Goal: Transaction & Acquisition: Book appointment/travel/reservation

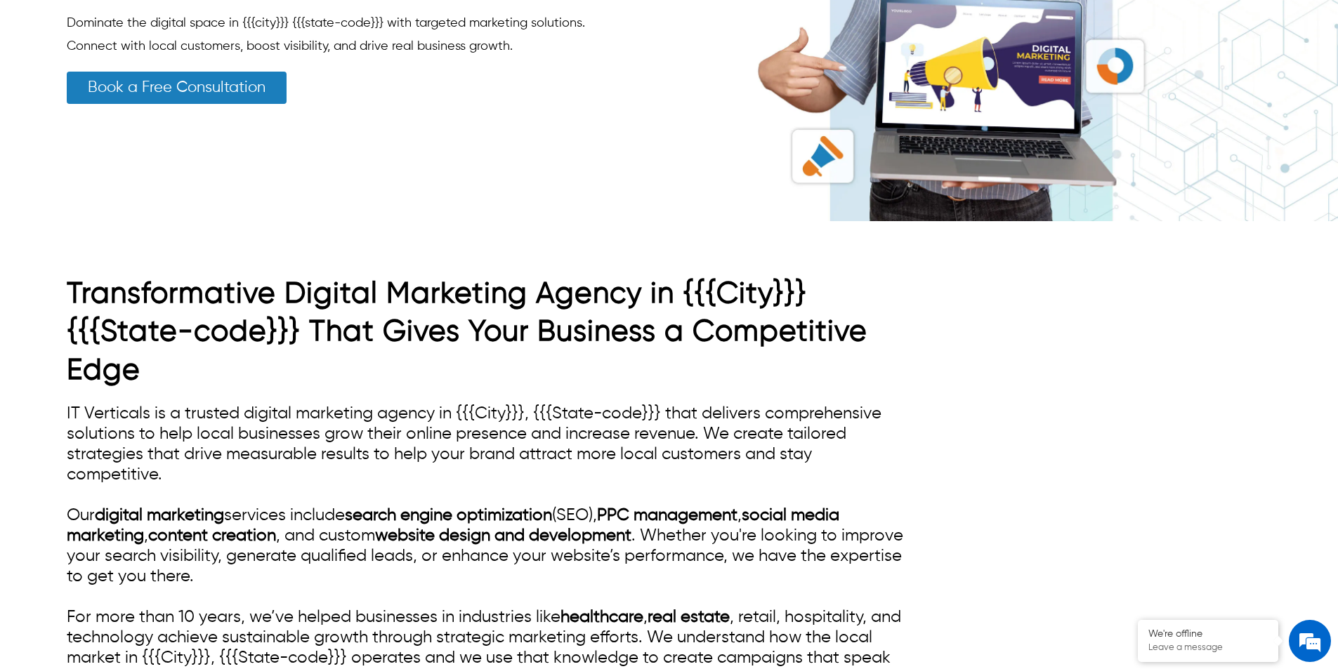
click at [149, 86] on link "Book a Free Consultation" at bounding box center [177, 88] width 220 height 32
drag, startPoint x: 149, startPoint y: 86, endPoint x: 157, endPoint y: 93, distance: 11.0
click at [150, 88] on link "Book a Free Consultation" at bounding box center [177, 88] width 220 height 32
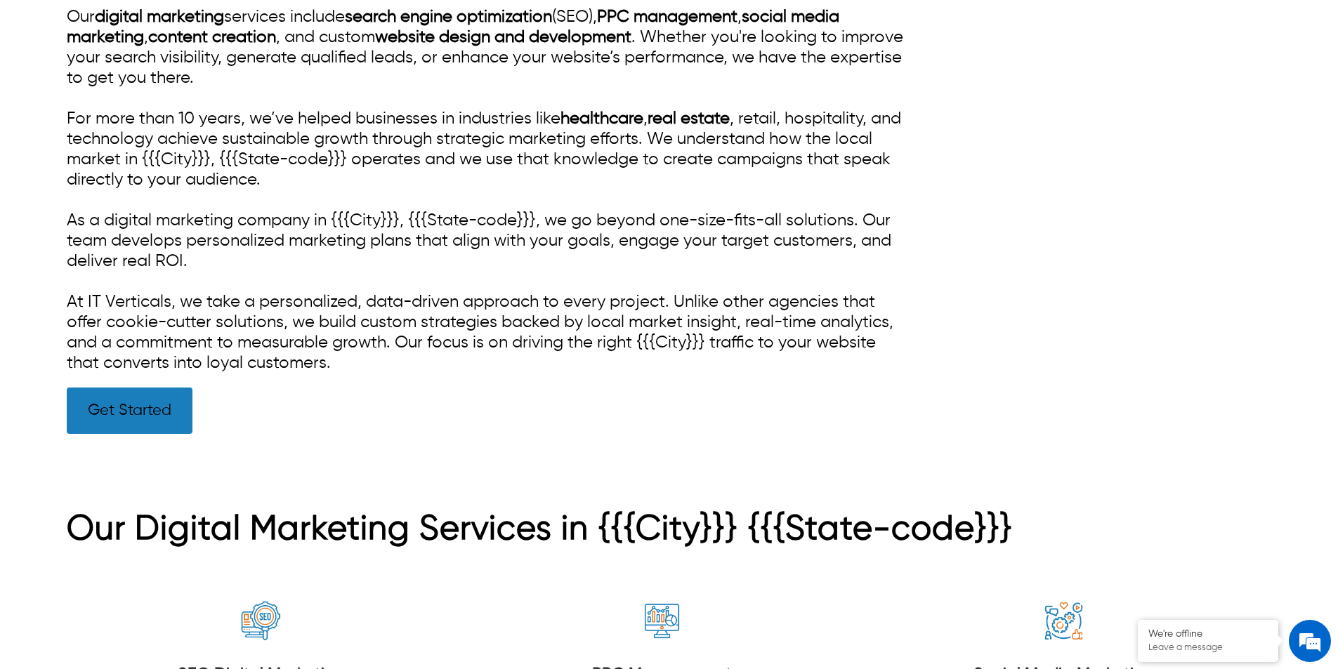
scroll to position [983, 0]
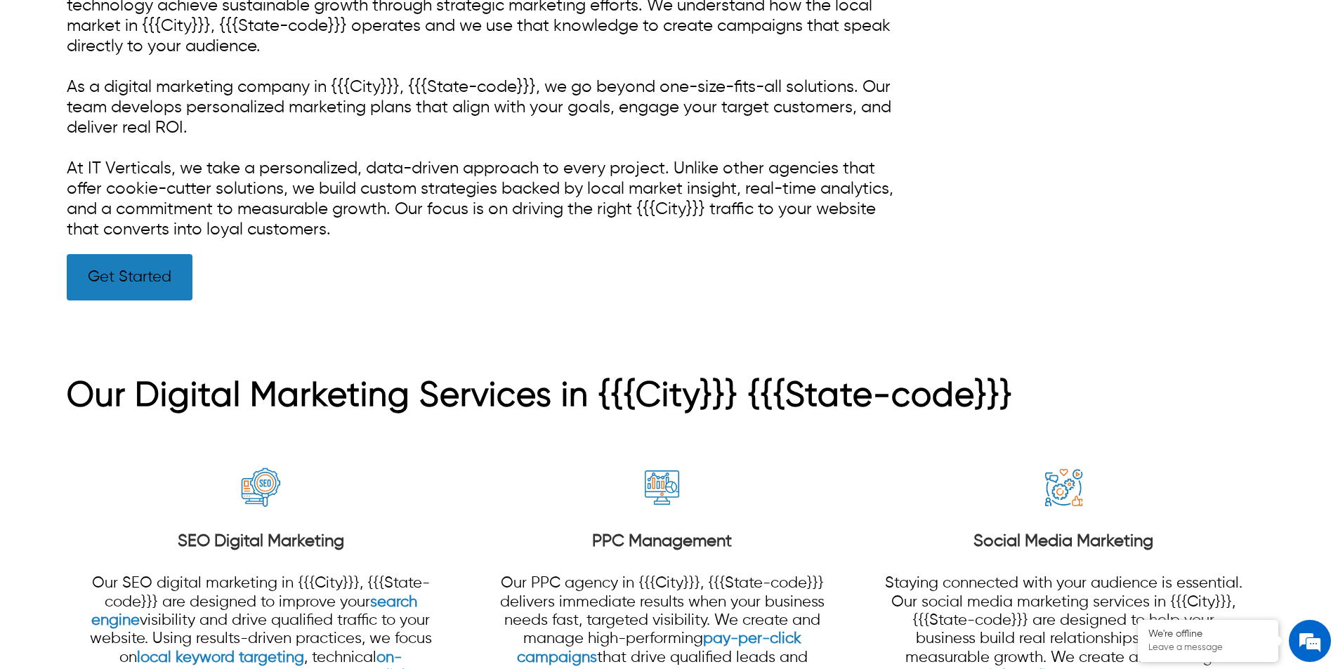
click at [176, 291] on link "Get Started" at bounding box center [130, 277] width 126 height 46
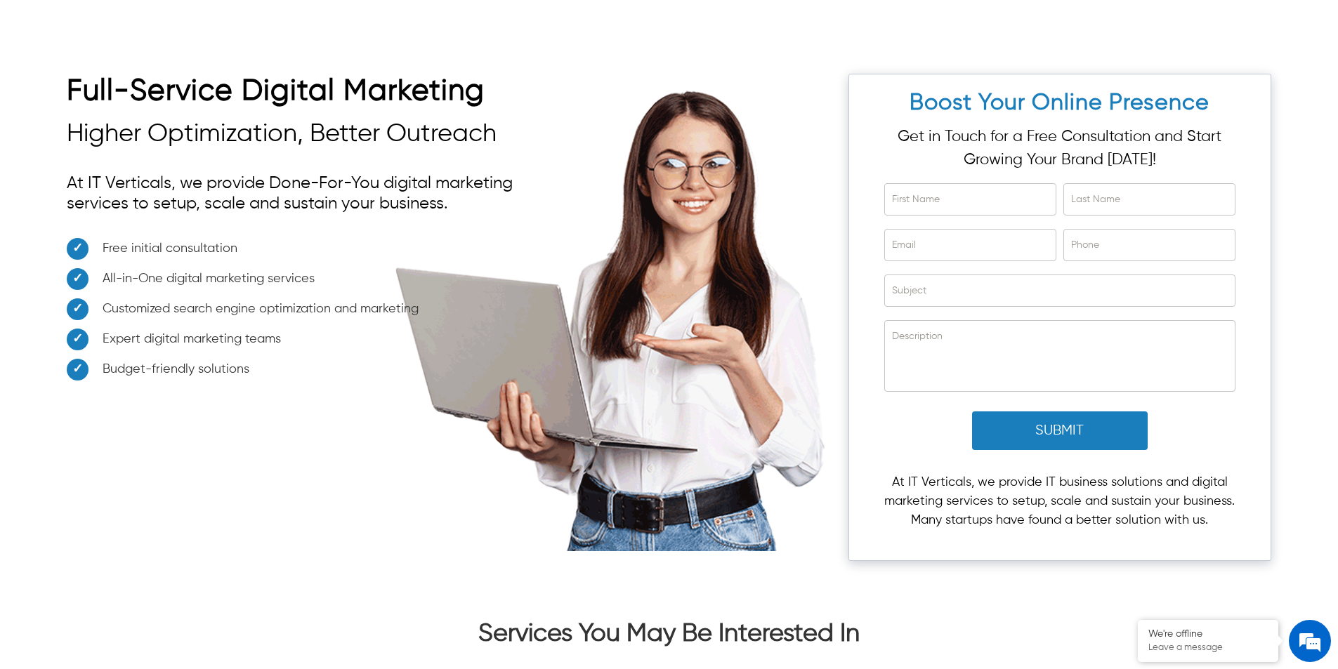
scroll to position [5688, 0]
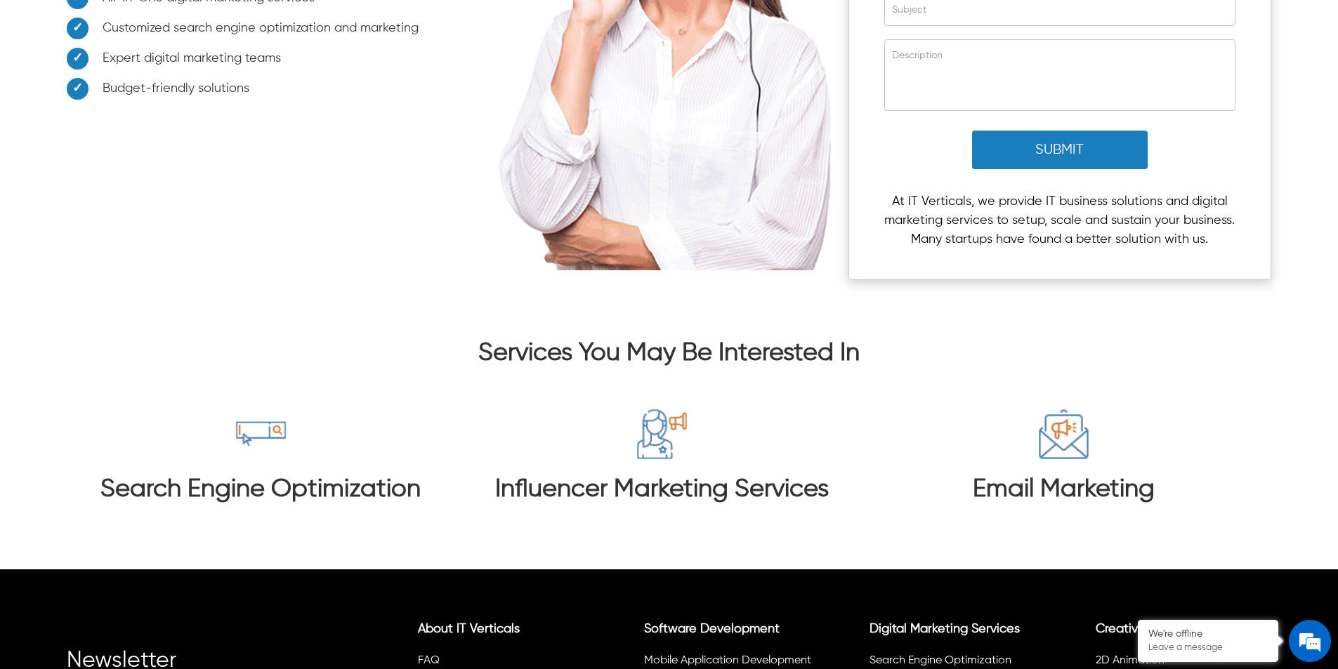
click at [1069, 131] on button "Submit" at bounding box center [1060, 150] width 176 height 39
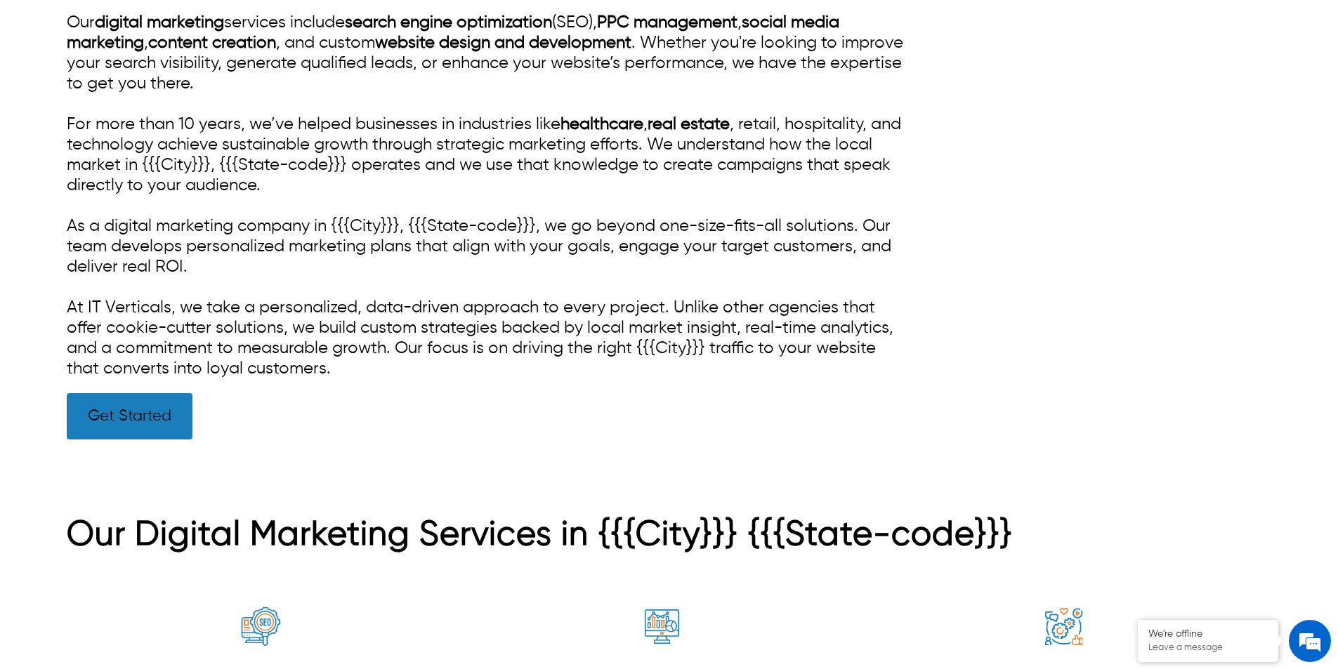
scroll to position [843, 0]
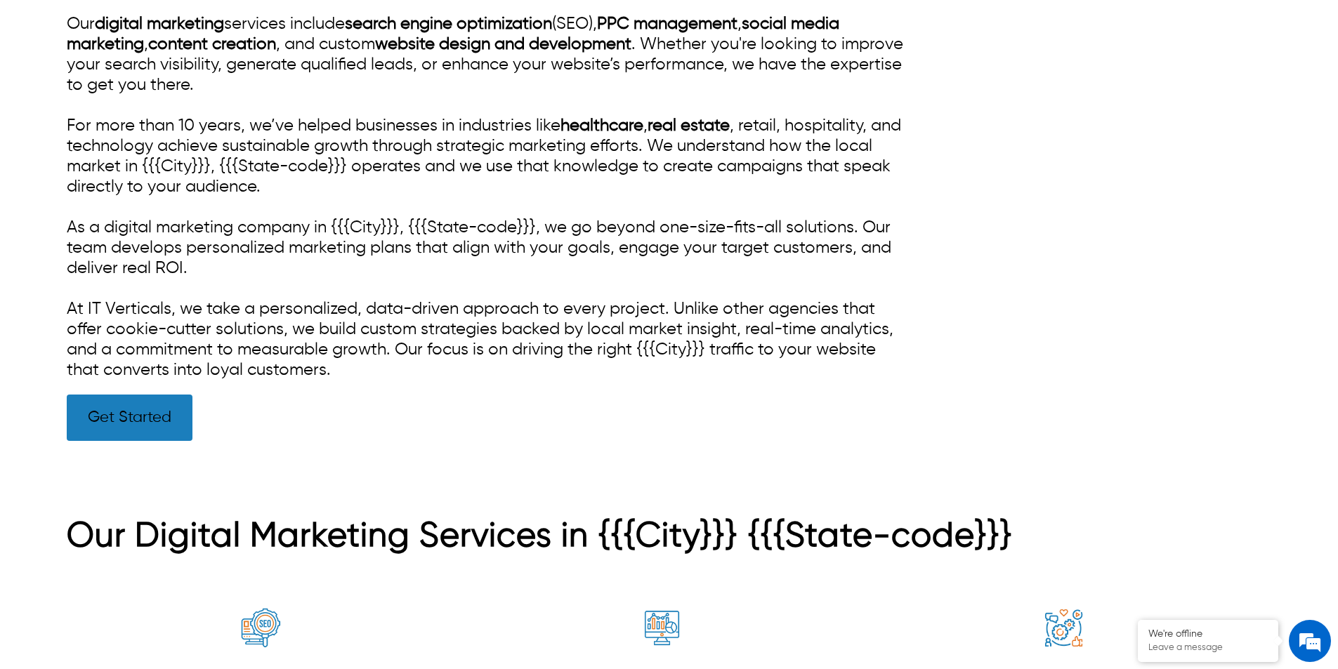
click at [153, 427] on link "Get Started" at bounding box center [130, 418] width 126 height 46
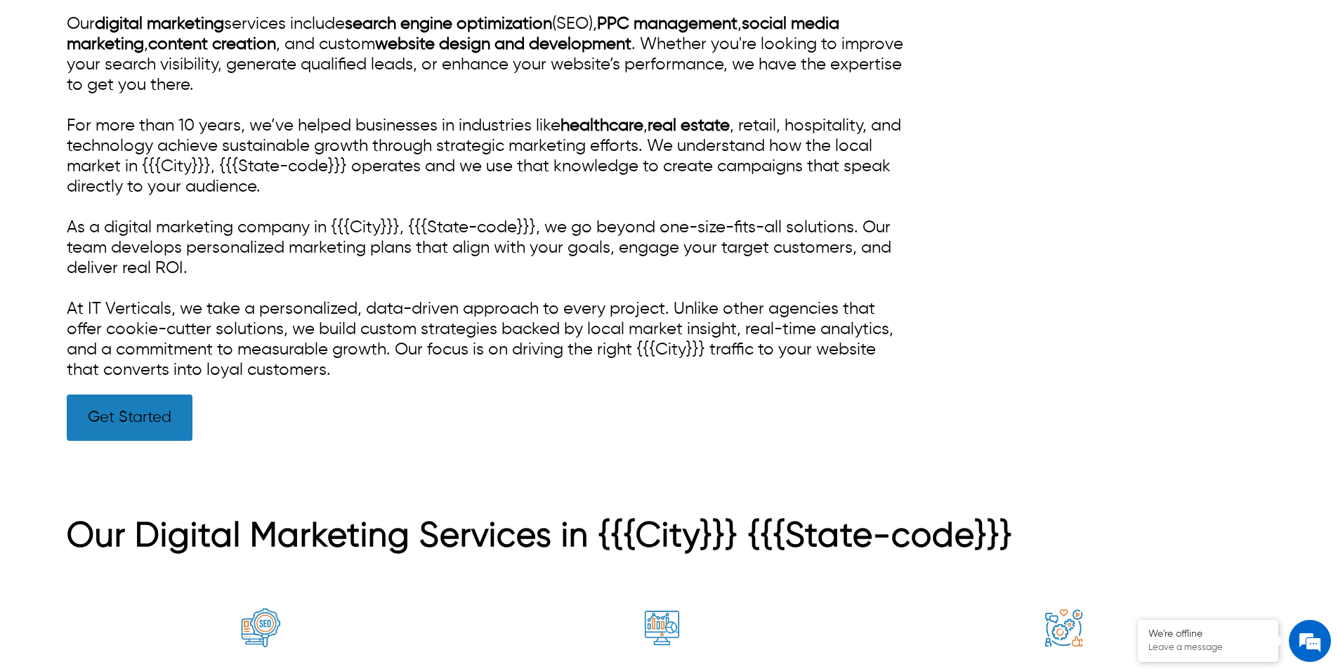
click at [153, 427] on link "Get Started" at bounding box center [130, 418] width 126 height 46
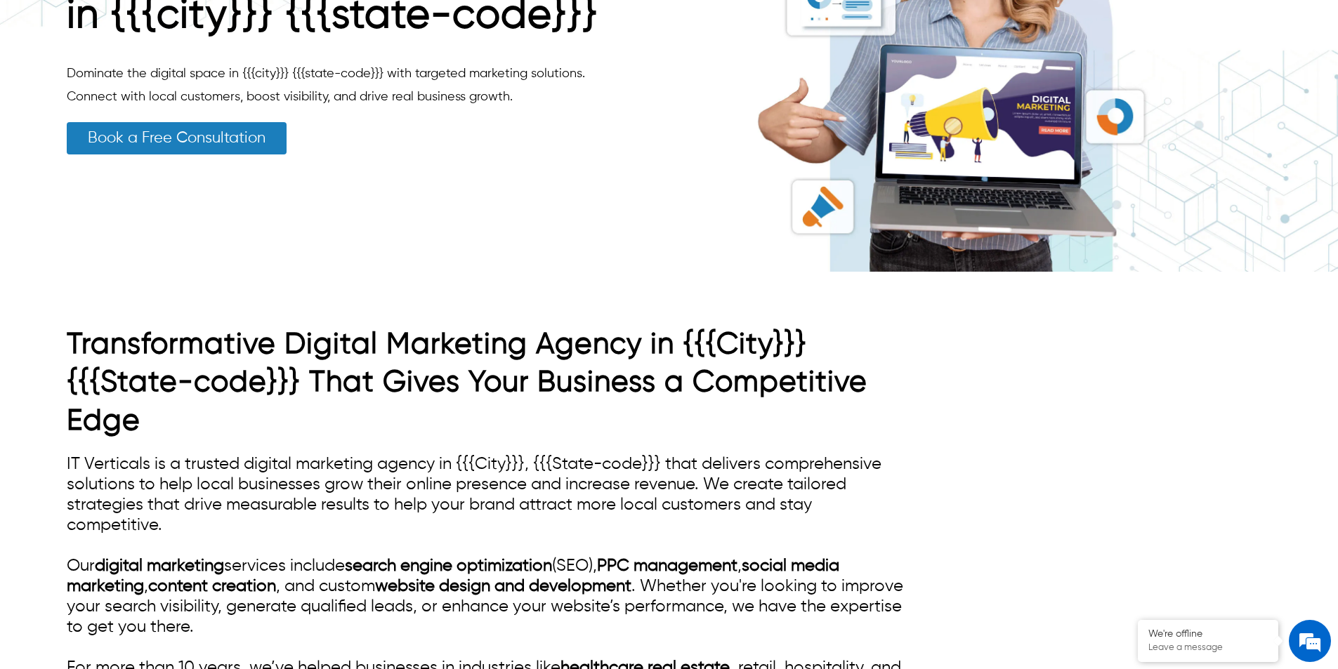
scroll to position [70, 0]
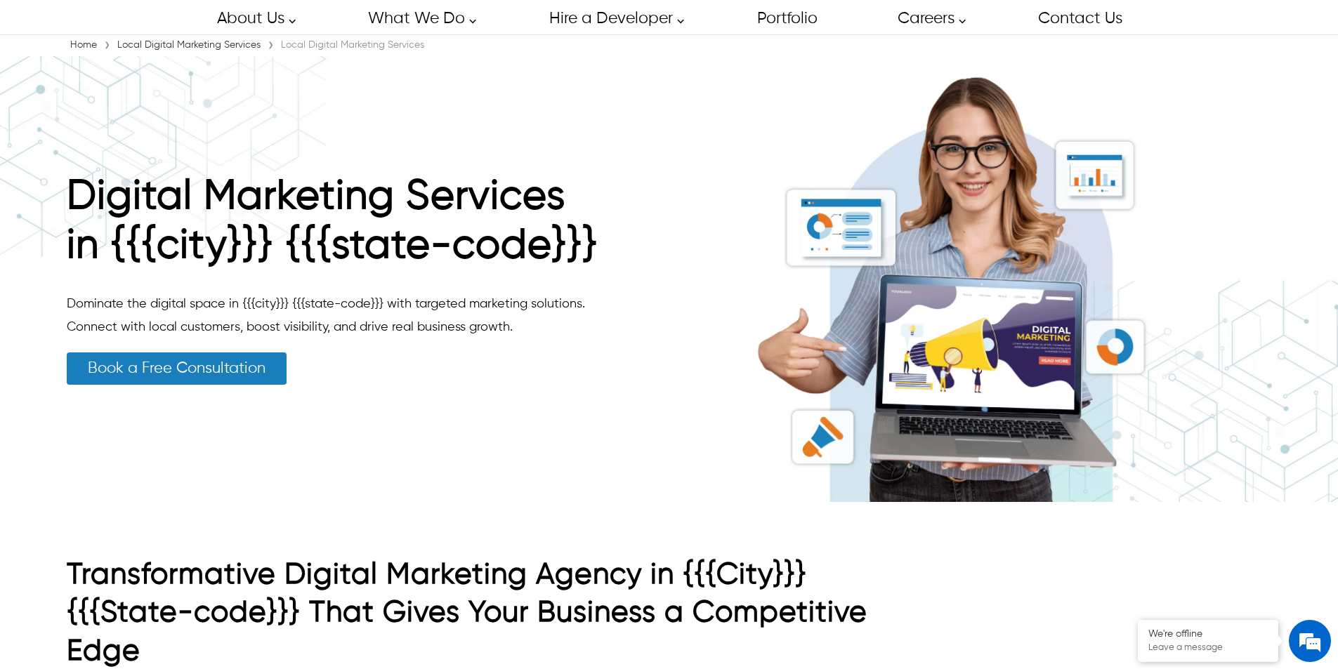
click at [262, 373] on link "Book a Free Consultation" at bounding box center [177, 369] width 220 height 32
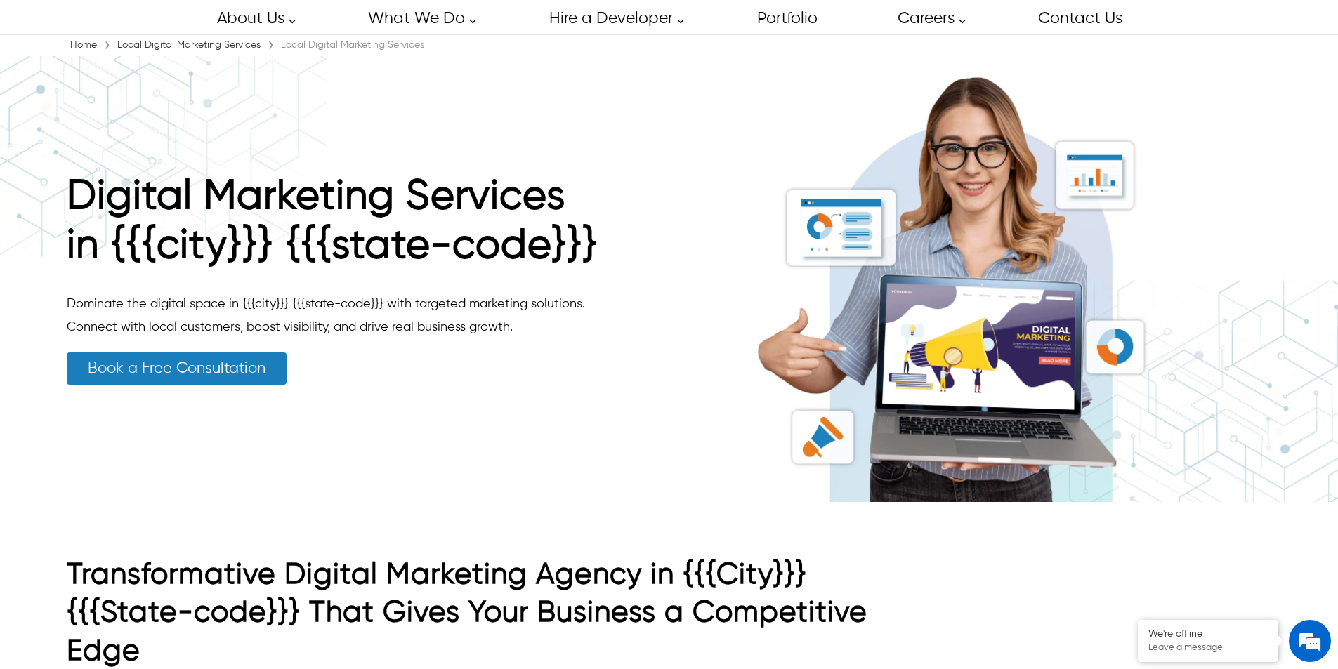
click at [262, 373] on link "Book a Free Consultation" at bounding box center [177, 369] width 220 height 32
click at [263, 373] on link "Book a Free Consultation" at bounding box center [177, 369] width 220 height 32
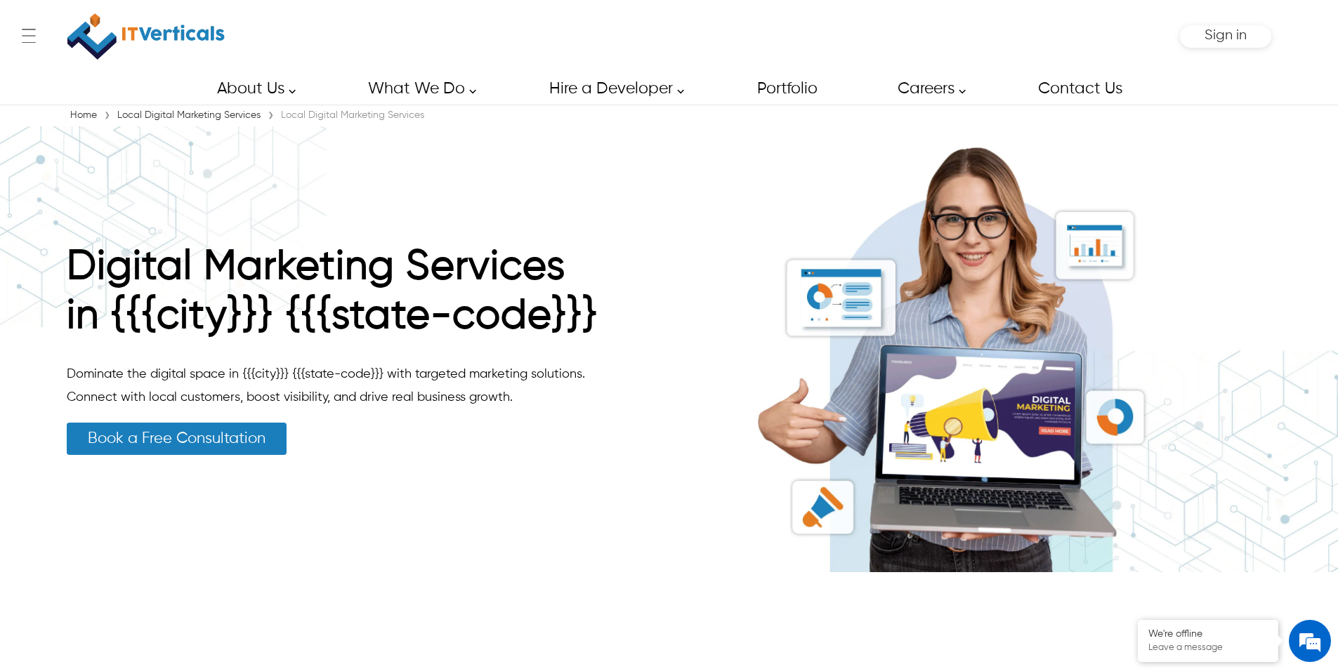
click at [209, 423] on link "Book a Free Consultation" at bounding box center [177, 439] width 220 height 32
click at [213, 439] on link "Book a Free Consultation" at bounding box center [177, 439] width 220 height 32
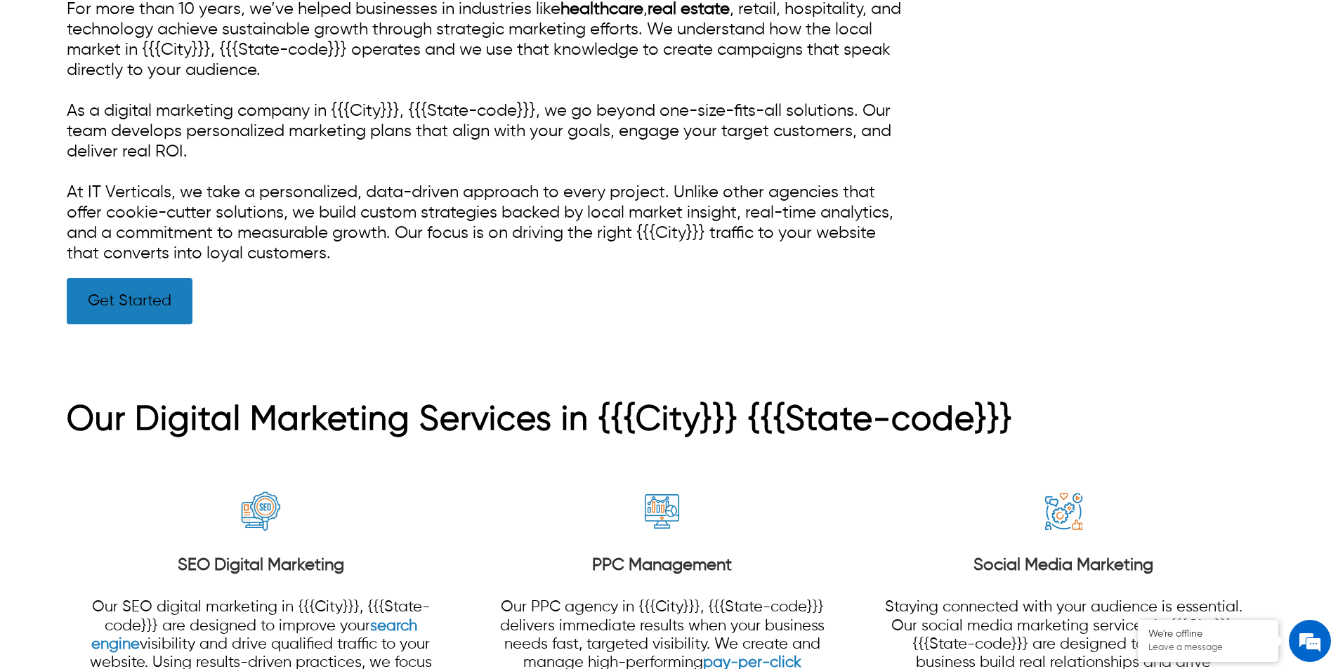
scroll to position [1124, 0]
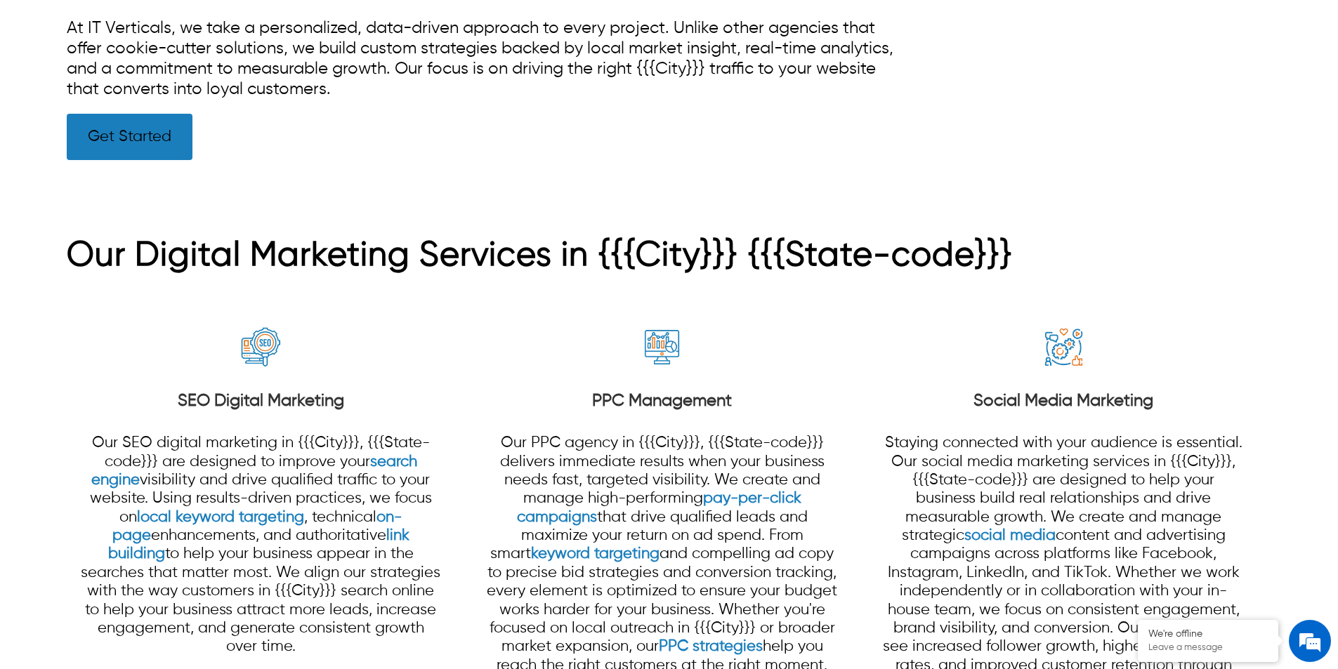
click at [128, 136] on link "Get Started" at bounding box center [130, 137] width 126 height 46
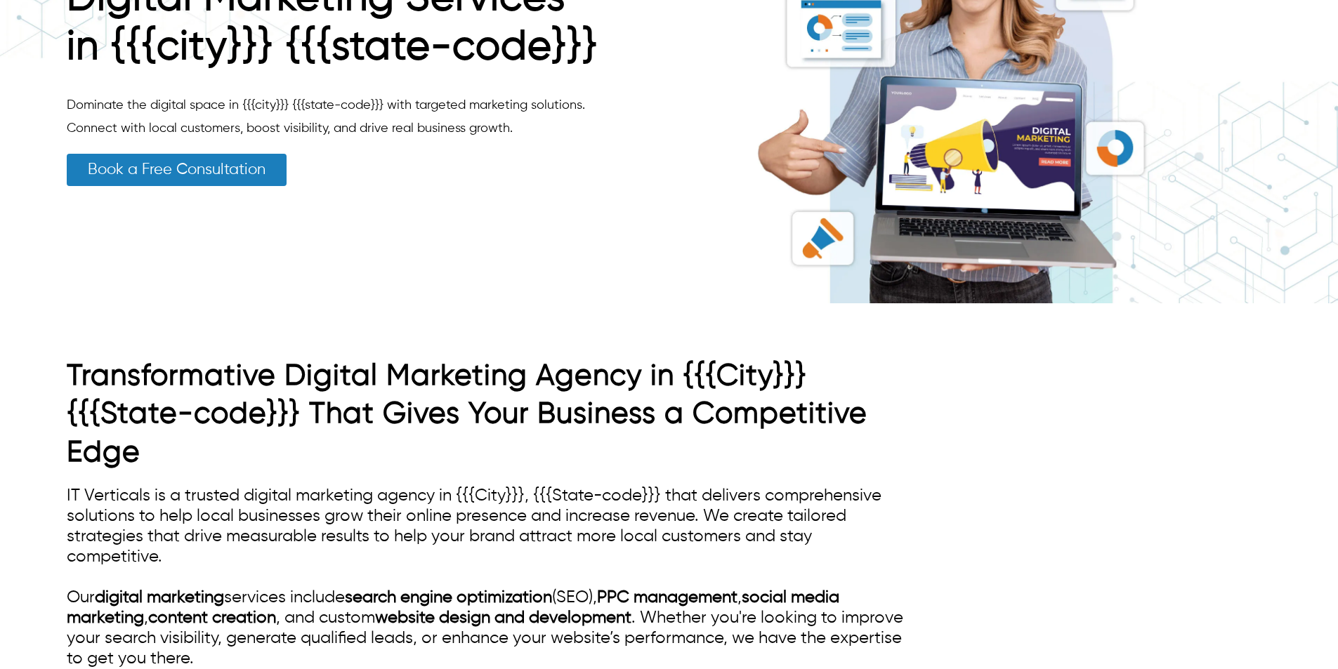
scroll to position [140, 0]
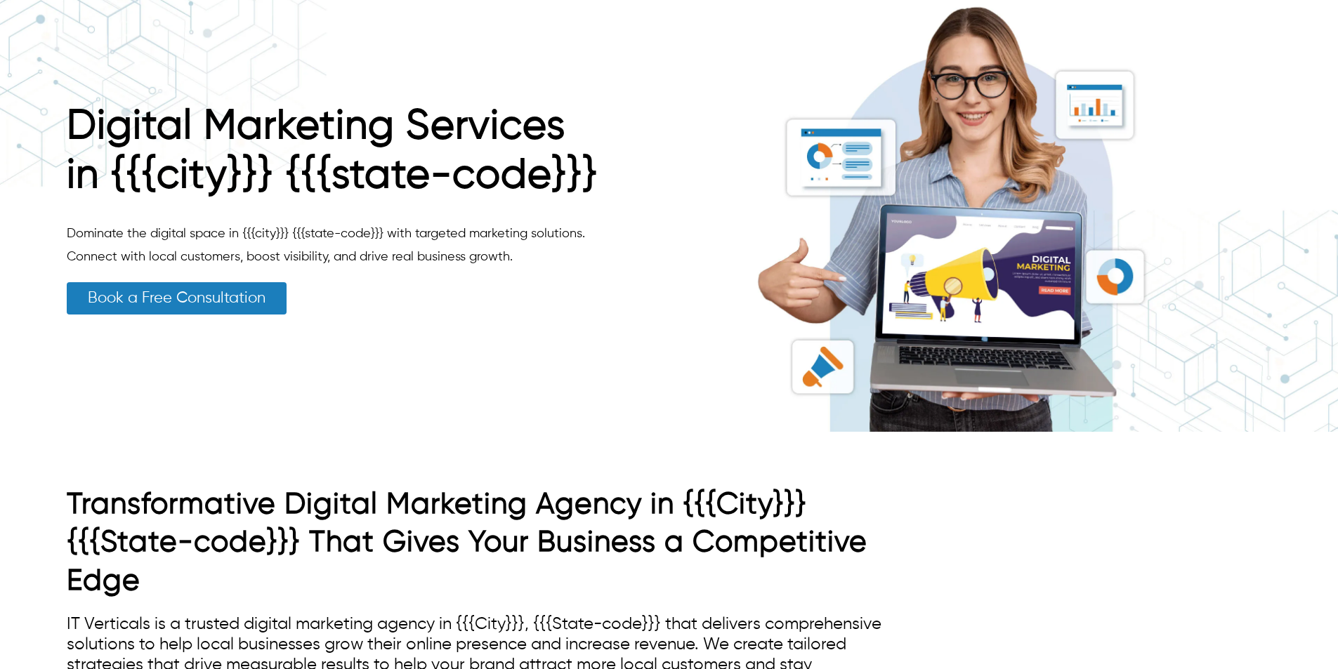
click at [181, 304] on link "Book a Free Consultation" at bounding box center [177, 298] width 220 height 32
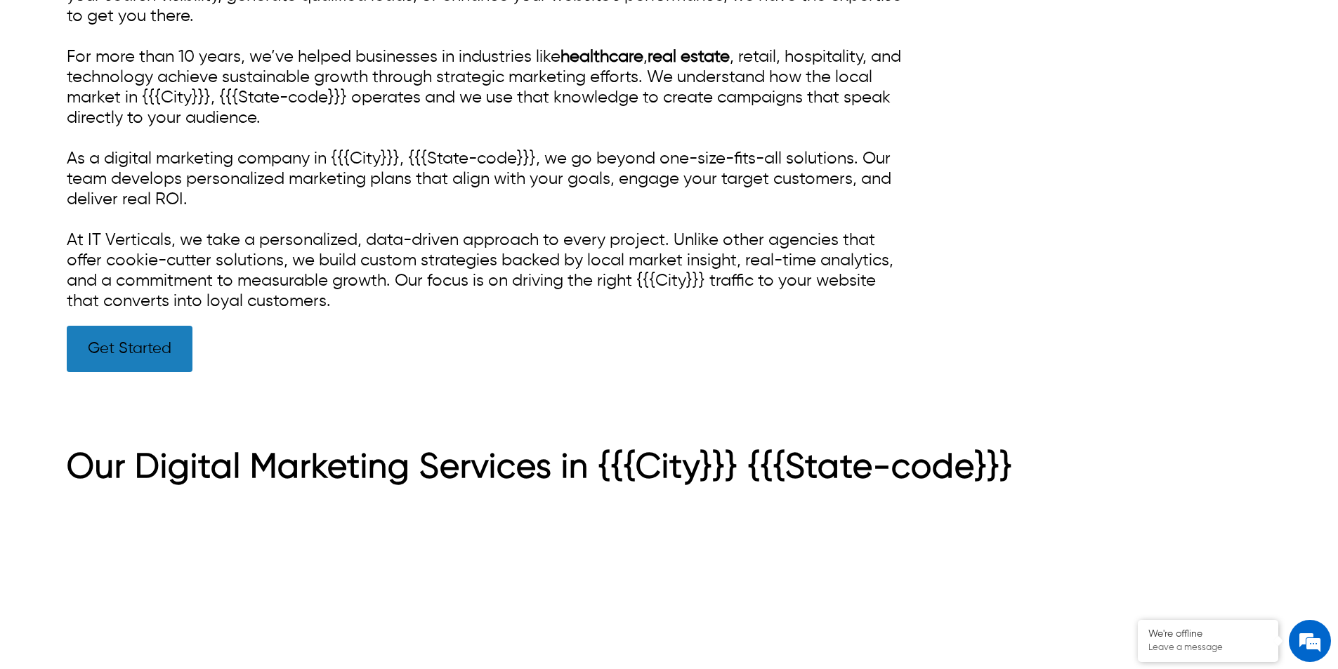
scroll to position [913, 0]
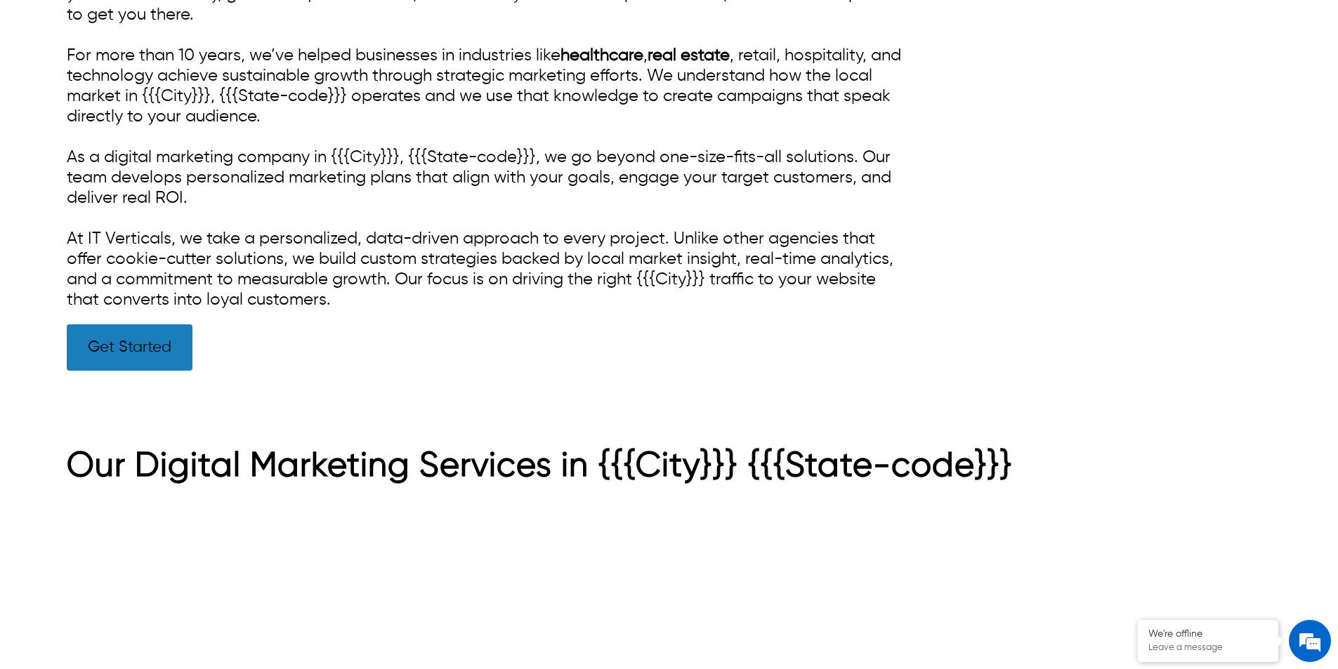
click at [149, 343] on link "Get Started" at bounding box center [130, 347] width 126 height 46
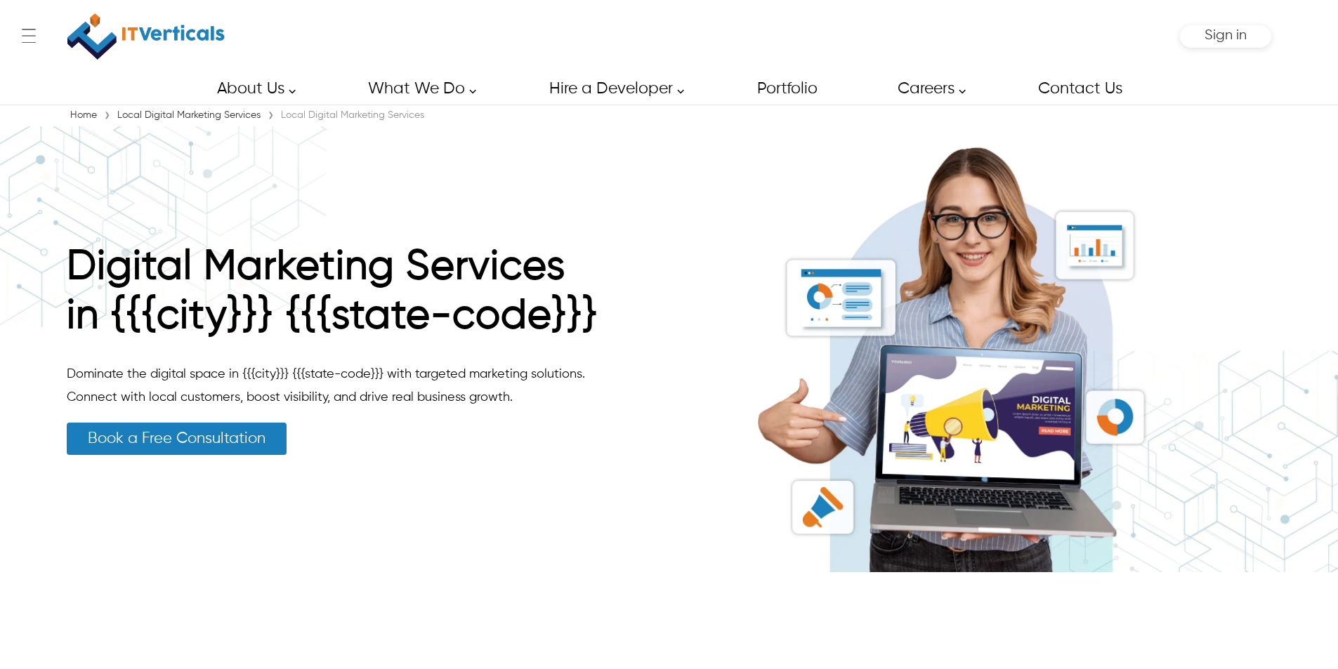
click at [187, 441] on link "Book a Free Consultation" at bounding box center [177, 439] width 220 height 32
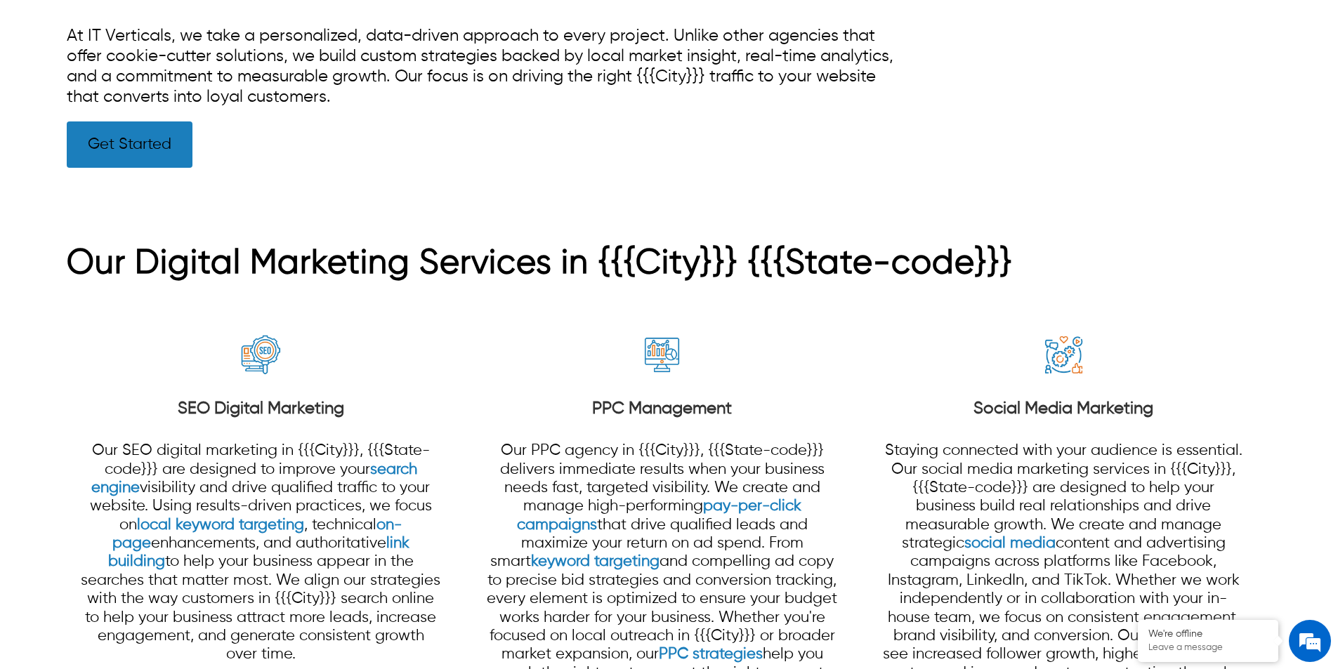
scroll to position [695, 0]
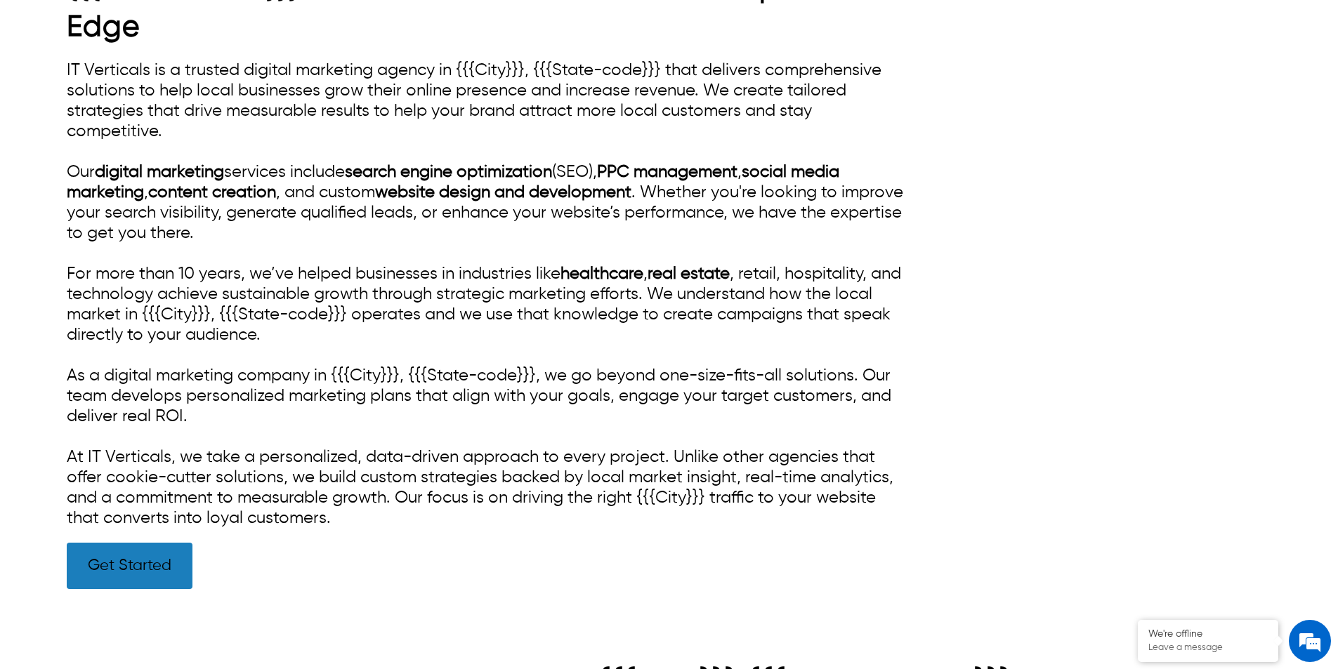
click at [142, 564] on link "Get Started" at bounding box center [130, 566] width 126 height 46
click at [144, 564] on link "Get Started" at bounding box center [130, 566] width 126 height 46
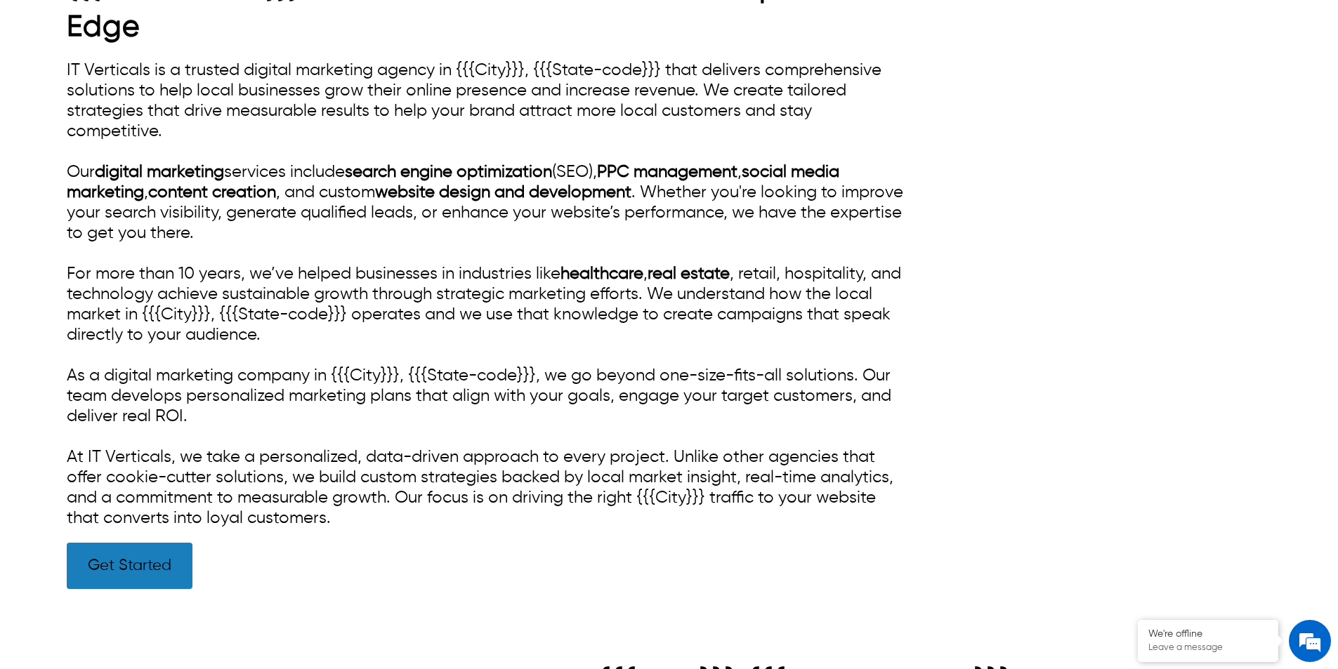
click at [144, 564] on link "Get Started" at bounding box center [130, 566] width 126 height 46
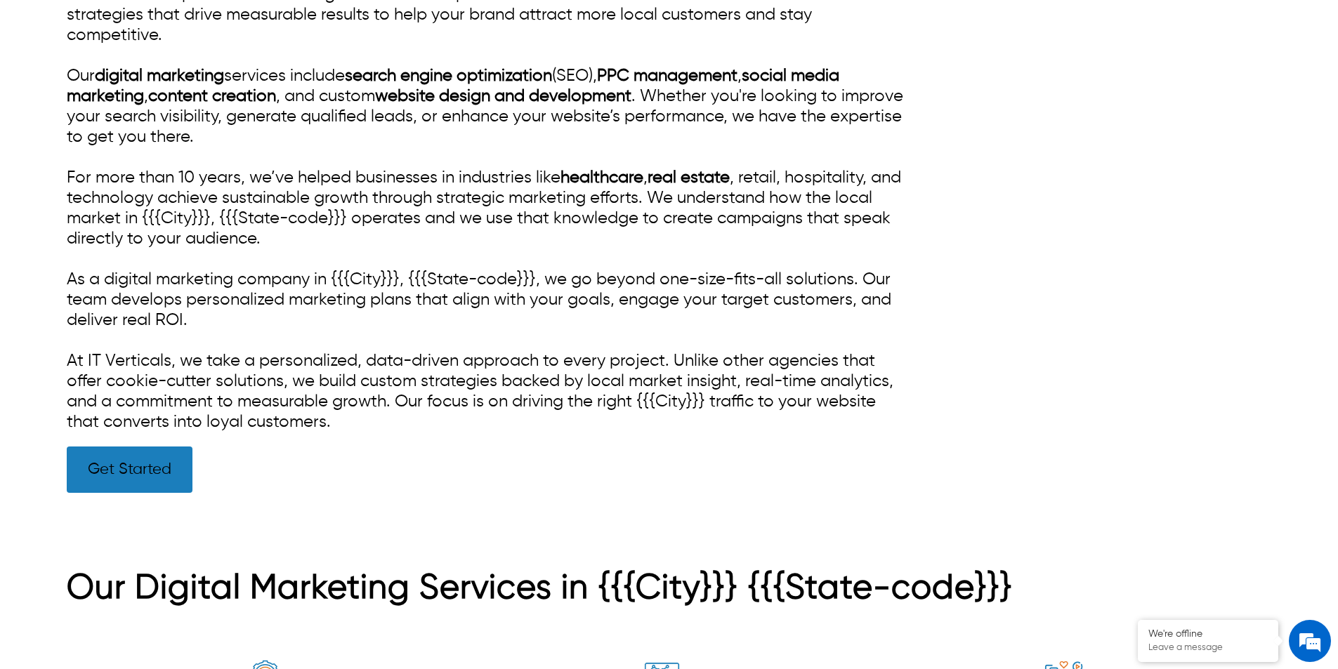
scroll to position [905, 0]
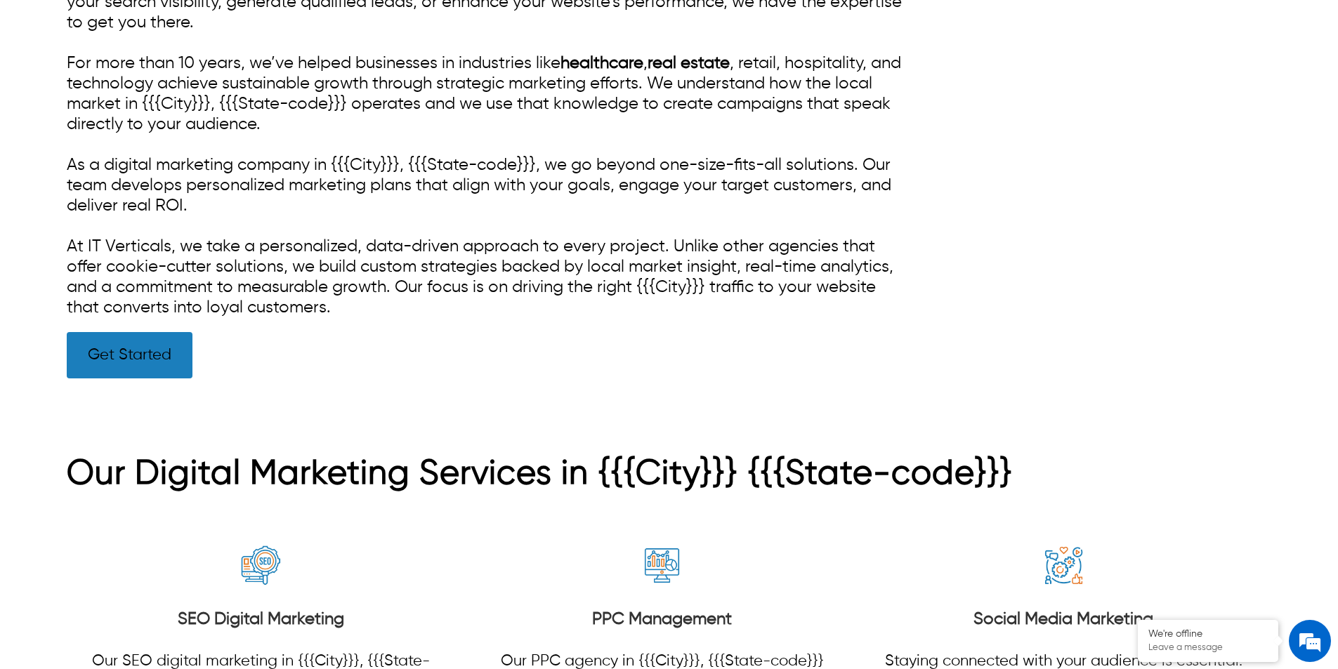
click at [164, 369] on link "Get Started" at bounding box center [130, 355] width 126 height 46
click at [157, 366] on link "Get Started" at bounding box center [130, 355] width 126 height 46
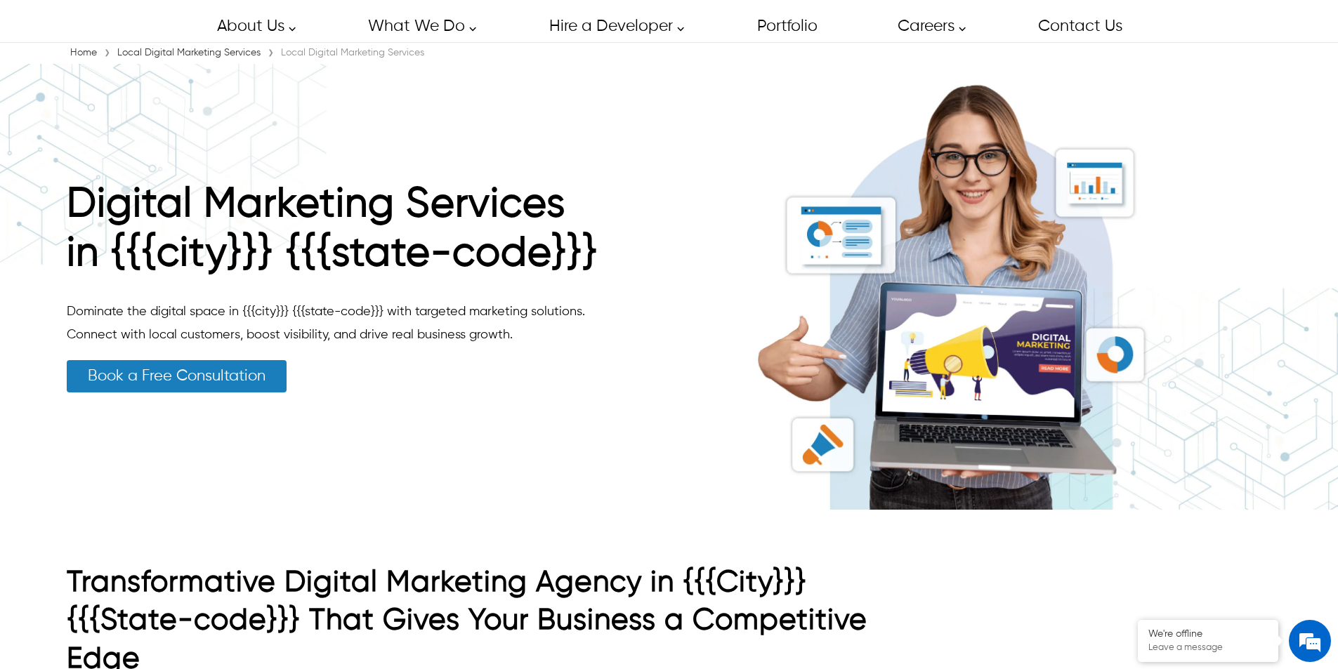
scroll to position [48, 0]
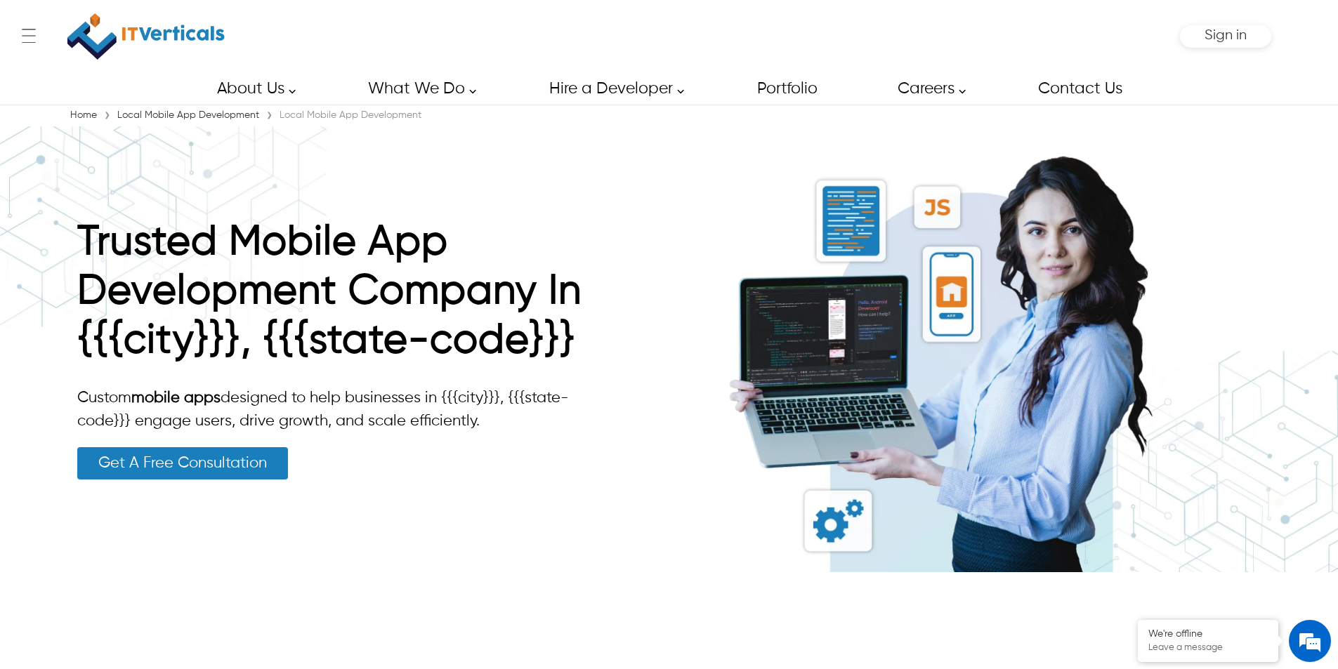
click at [223, 463] on link "Get A Free Consultation" at bounding box center [182, 463] width 211 height 32
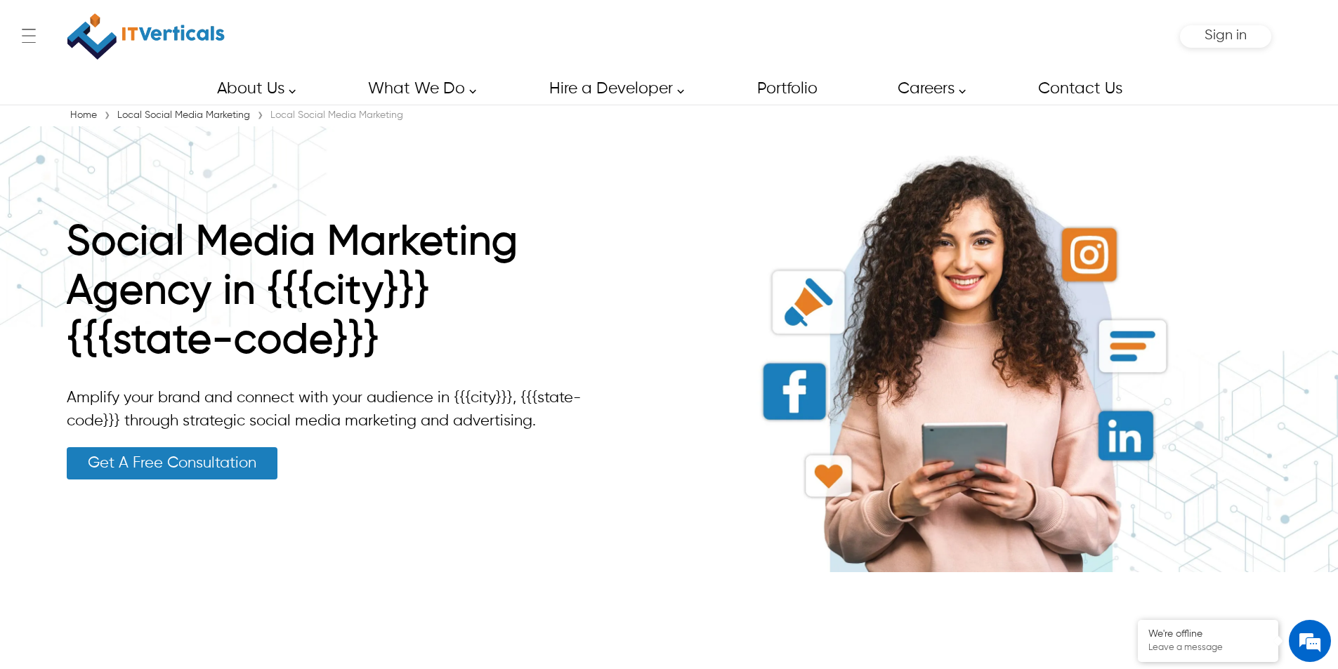
click at [238, 466] on link "Get A Free Consultation" at bounding box center [172, 463] width 211 height 32
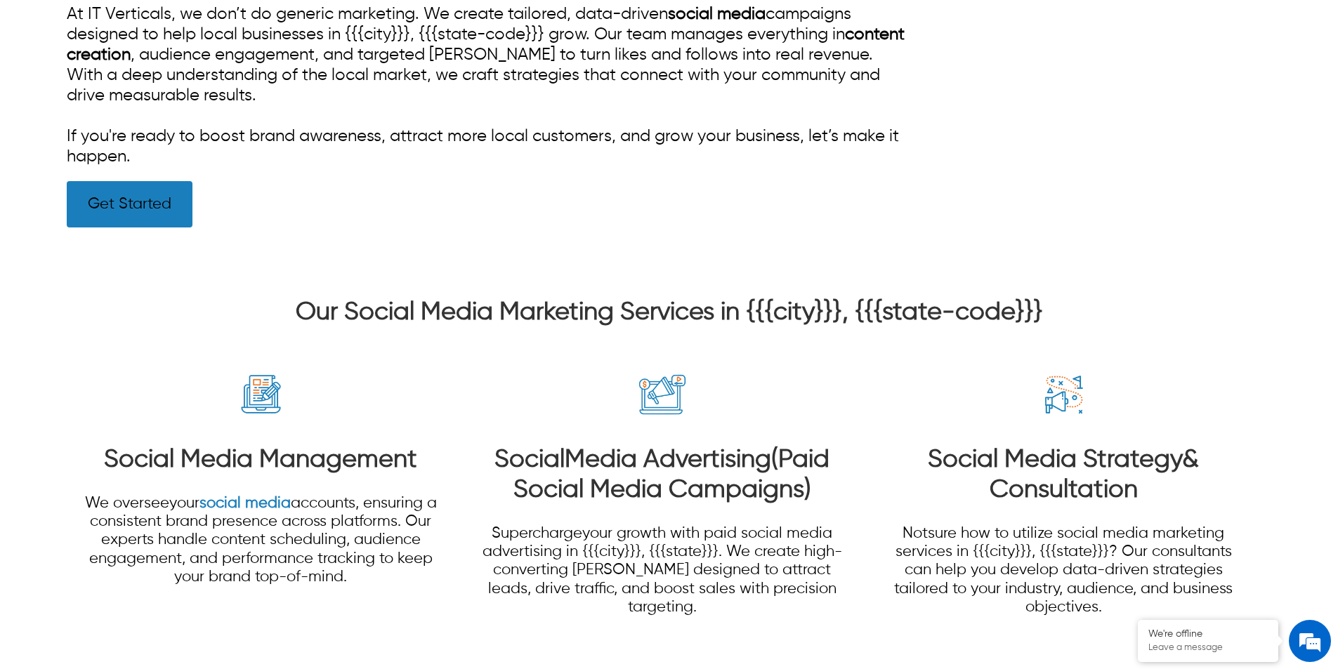
scroll to position [860, 0]
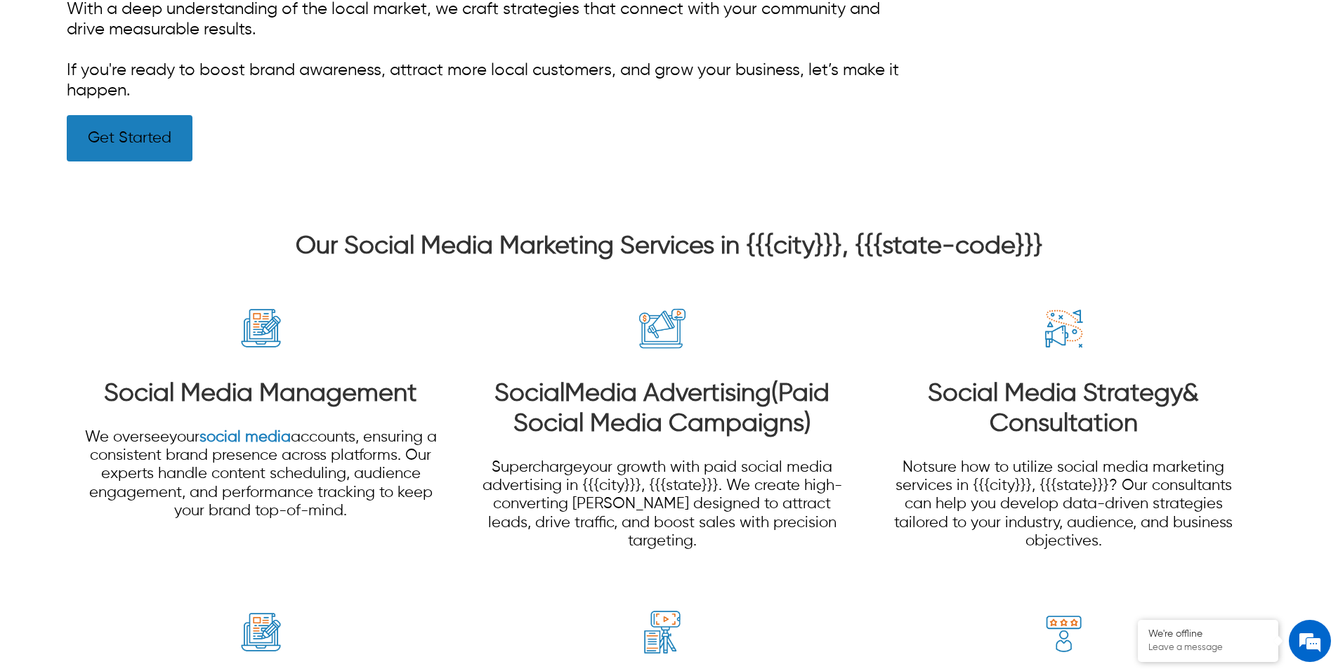
click at [109, 140] on link "Get Started" at bounding box center [130, 138] width 126 height 46
click at [113, 143] on link "Get Started" at bounding box center [130, 138] width 126 height 46
click at [124, 143] on link "Get Started" at bounding box center [130, 138] width 126 height 46
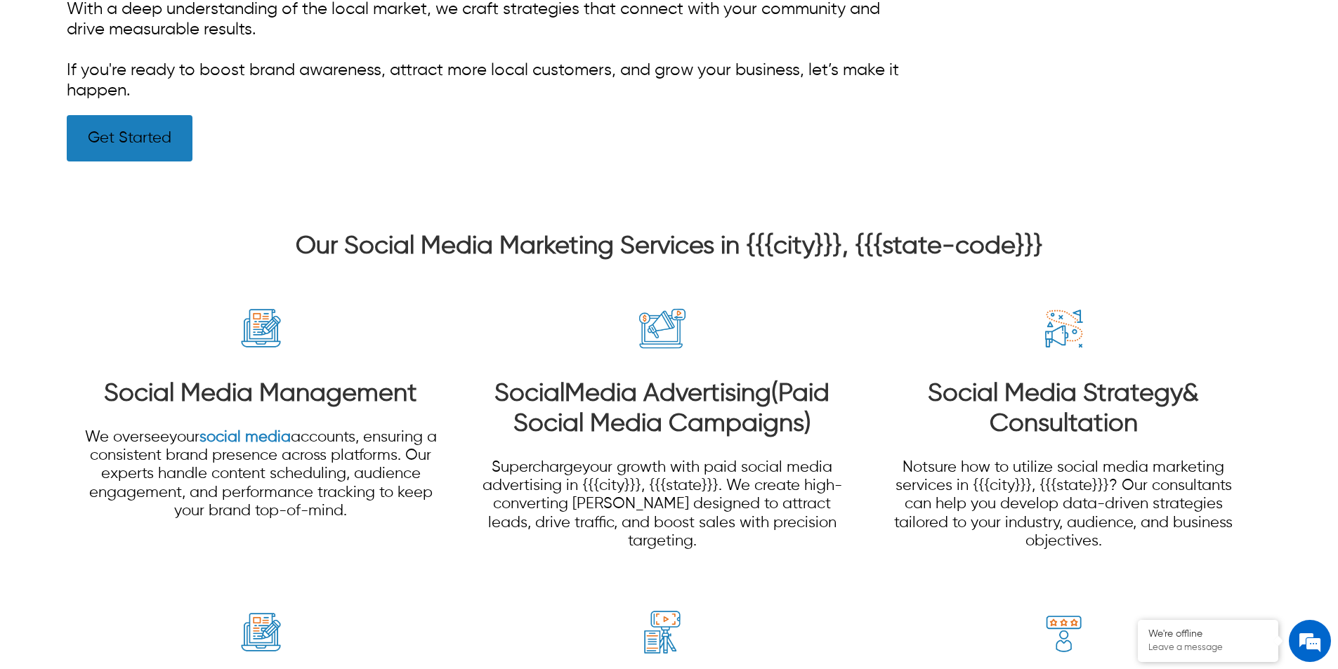
click at [124, 143] on link "Get Started" at bounding box center [130, 138] width 126 height 46
click at [125, 143] on link "Get Started" at bounding box center [130, 138] width 126 height 46
click at [150, 143] on link "Get Started" at bounding box center [130, 138] width 126 height 46
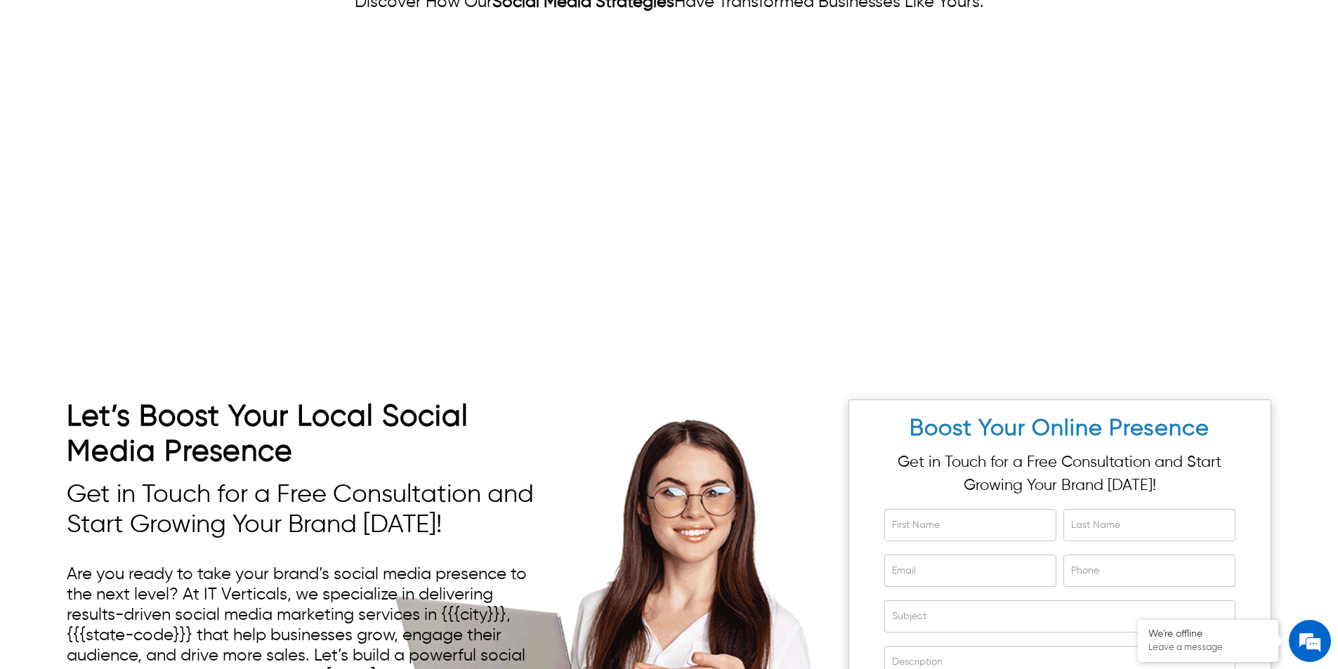
scroll to position [4359, 0]
